Goal: Book appointment/travel/reservation

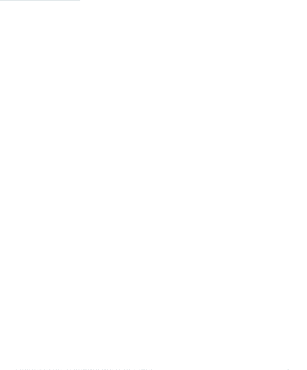
scroll to position [256, 0]
click at [287, 213] on icon at bounding box center [288, 216] width 7 height 7
click at [286, 89] on div at bounding box center [288, 93] width 7 height 8
click at [287, 124] on icon at bounding box center [288, 127] width 7 height 7
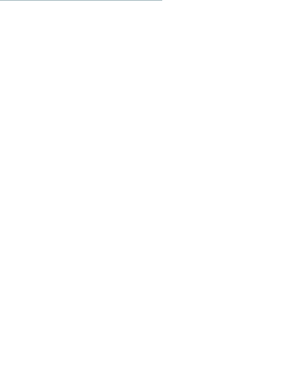
scroll to position [531, 0]
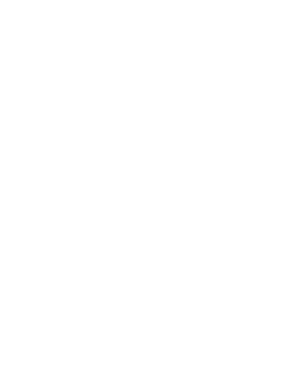
click at [290, 53] on div at bounding box center [288, 57] width 7 height 8
click at [287, 179] on icon at bounding box center [288, 182] width 7 height 7
click at [291, 80] on icon at bounding box center [288, 83] width 7 height 7
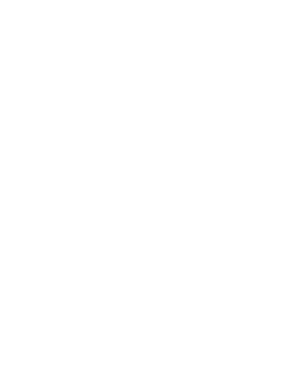
click at [290, 133] on icon at bounding box center [288, 136] width 7 height 7
click at [91, 290] on link "mehr erfahren" at bounding box center [83, 293] width 44 height 6
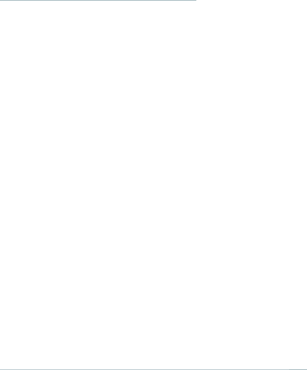
scroll to position [411, 0]
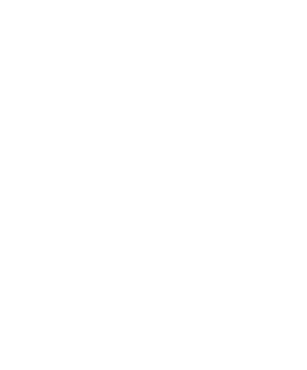
click at [119, 185] on div "Angebote" at bounding box center [118, 191] width 65 height 32
click at [37, 143] on div "Anreise" at bounding box center [35, 146] width 20 height 6
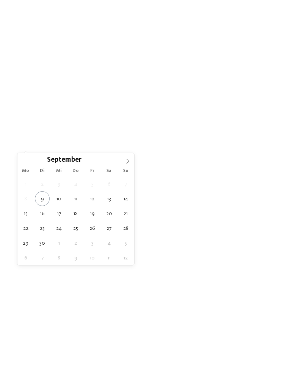
click at [127, 162] on icon at bounding box center [127, 161] width 5 height 5
click at [126, 162] on icon at bounding box center [127, 161] width 5 height 5
click at [124, 162] on span at bounding box center [127, 159] width 13 height 13
click at [122, 162] on span at bounding box center [127, 159] width 13 height 13
type input "****"
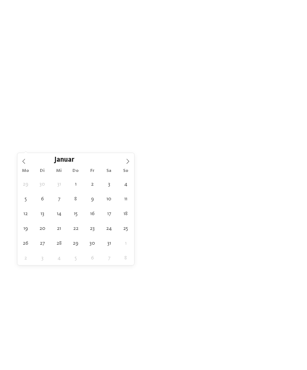
click at [129, 162] on icon at bounding box center [128, 161] width 3 height 5
click at [126, 163] on icon at bounding box center [127, 161] width 5 height 5
type div "28.03.2026"
type input "****"
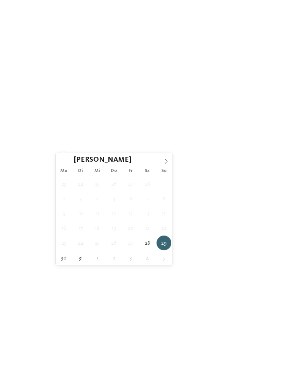
type div "04.04.2026"
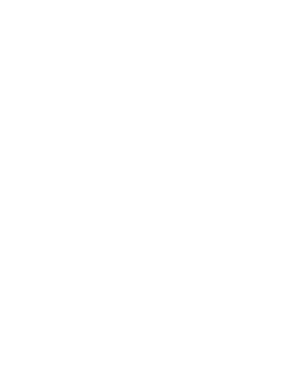
click at [121, 146] on div "Region" at bounding box center [111, 146] width 20 height 6
click at [199, 144] on div at bounding box center [199, 148] width 8 height 8
click at [292, 107] on icon at bounding box center [292, 113] width 16 height 13
click at [201, 189] on div at bounding box center [199, 193] width 8 height 8
click at [180, 228] on div "übernehmen" at bounding box center [153, 235] width 99 height 15
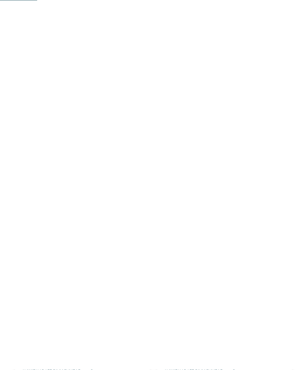
scroll to position [114, 0]
click at [292, 244] on article "Cavallino Bianco Family Spa Grand Hotel****s St. Ulrich /Gröden - Dolomiten 25%…" at bounding box center [225, 187] width 142 height 182
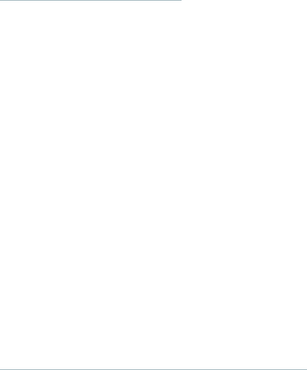
scroll to position [535, 0]
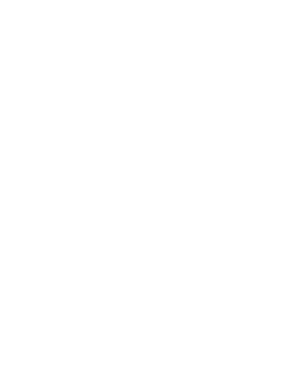
click at [154, 222] on icon at bounding box center [154, 228] width 14 height 13
click at [76, 249] on link "Familyhotel Biancaneve ****S" at bounding box center [58, 248] width 71 height 5
